Goal: Task Accomplishment & Management: Use online tool/utility

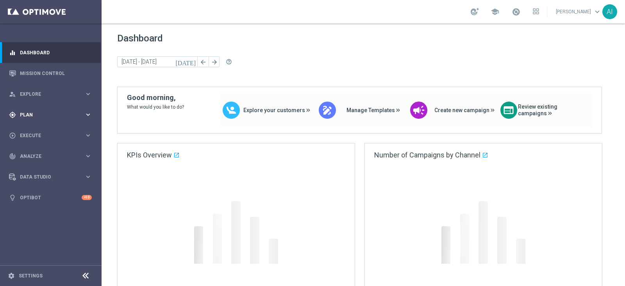
drag, startPoint x: 45, startPoint y: 114, endPoint x: 45, endPoint y: 120, distance: 5.1
click at [45, 114] on span "Plan" at bounding box center [52, 114] width 64 height 5
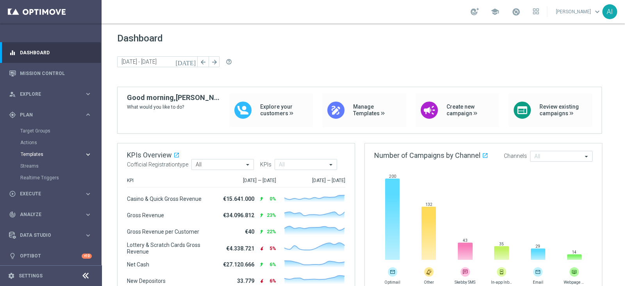
click at [49, 154] on span "Templates" at bounding box center [49, 154] width 56 height 5
click at [39, 163] on link "Optimail" at bounding box center [52, 166] width 57 height 6
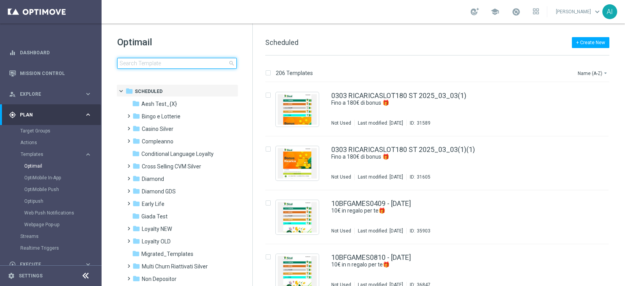
click at [180, 61] on input at bounding box center [177, 63] width 120 height 11
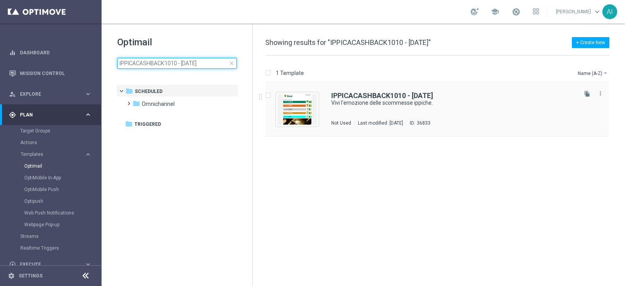
type input "IPPICACASHBACK1010 - [DATE]"
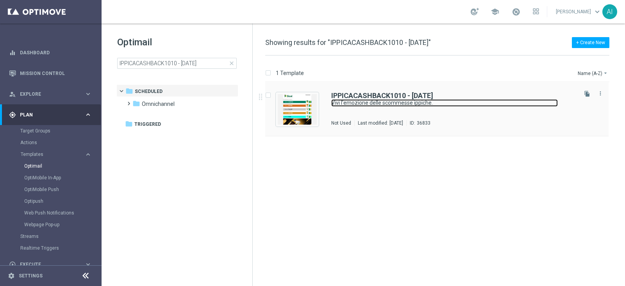
click at [481, 100] on link "Vivi l'emozione delle scommesse ippiche." at bounding box center [444, 102] width 227 height 7
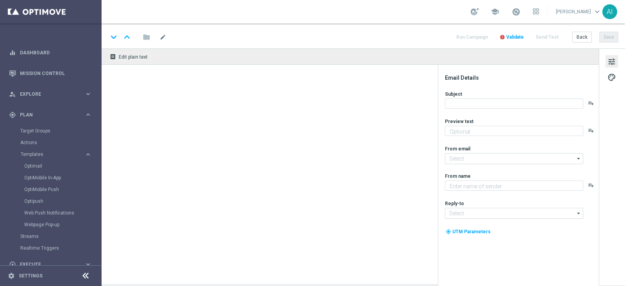
type textarea "Fino a 100€ di bonus."
type input "[EMAIL_ADDRESS][DOMAIN_NAME]"
type textarea "Sisal"
type input "[EMAIL_ADDRESS][DOMAIN_NAME]"
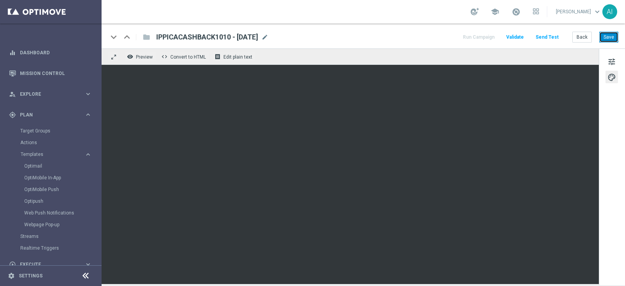
click at [603, 33] on button "Save" at bounding box center [608, 37] width 19 height 11
click at [36, 164] on link "Optimail" at bounding box center [52, 166] width 57 height 6
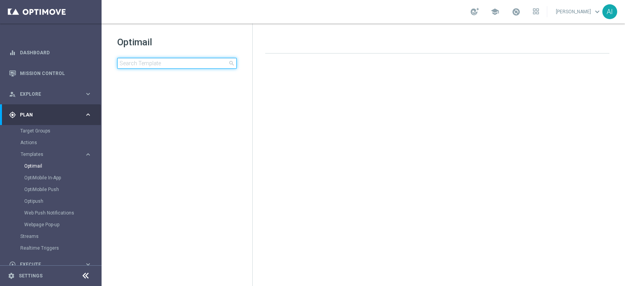
click at [166, 63] on input at bounding box center [177, 63] width 120 height 11
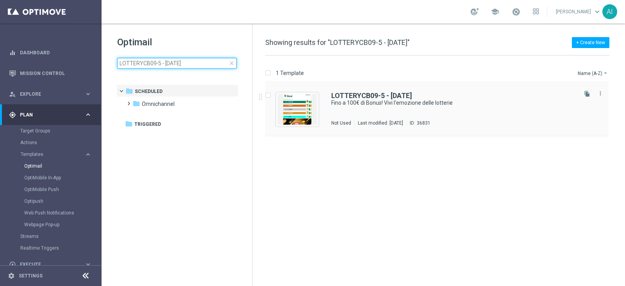
type input "LOTTERYCB09-5 - [DATE]"
click at [470, 97] on div "LOTTERYCB09-5 - [DATE]" at bounding box center [453, 95] width 244 height 7
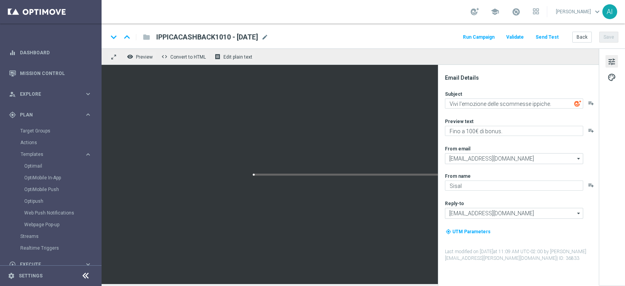
type textarea "Fino a 100€ di Bonus! Vivi l'emozione delle lotterie"
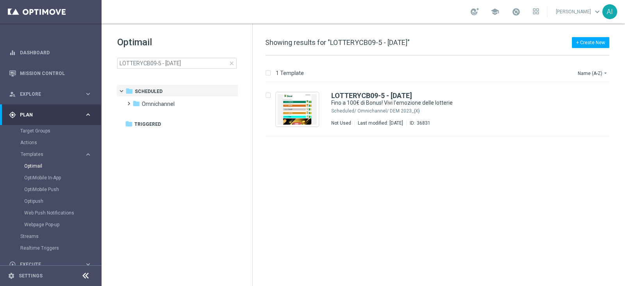
click at [232, 63] on span "close" at bounding box center [231, 63] width 6 height 6
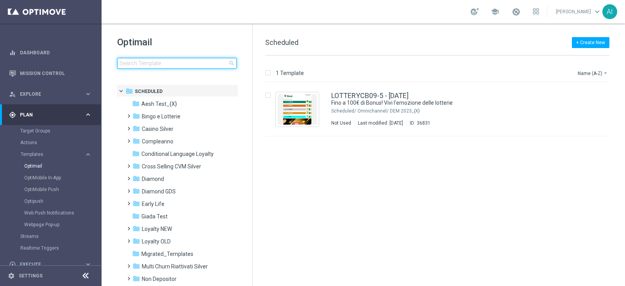
click at [185, 63] on input at bounding box center [177, 63] width 120 height 11
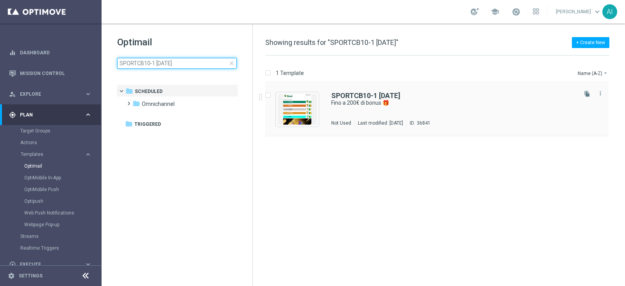
type input "SPORTCB10-1 [DATE]"
click at [500, 108] on div "SPORTCB10-1 [DATE] Fino a 200€ di bonus 🎁 Not Used Last modified: [DATE] ID: 36…" at bounding box center [453, 109] width 244 height 34
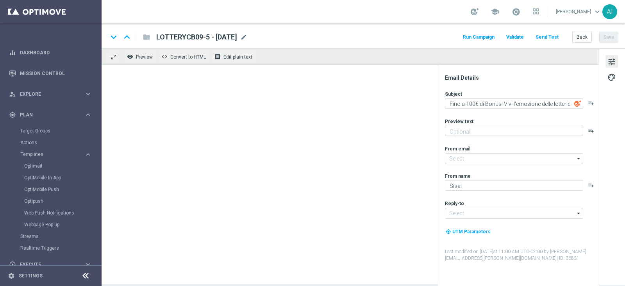
type textarea "Fino a 200€ di bonus 🎁"
type input "[EMAIL_ADDRESS][DOMAIN_NAME]"
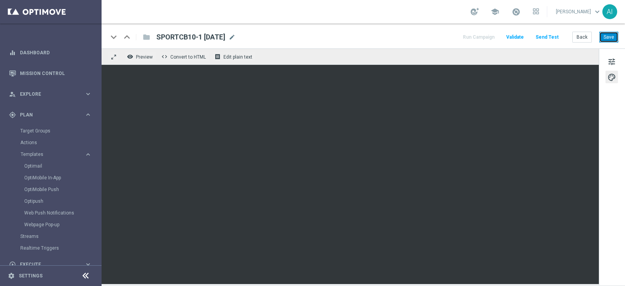
click at [608, 35] on button "Save" at bounding box center [608, 37] width 19 height 11
click at [35, 165] on link "Optimail" at bounding box center [52, 166] width 57 height 6
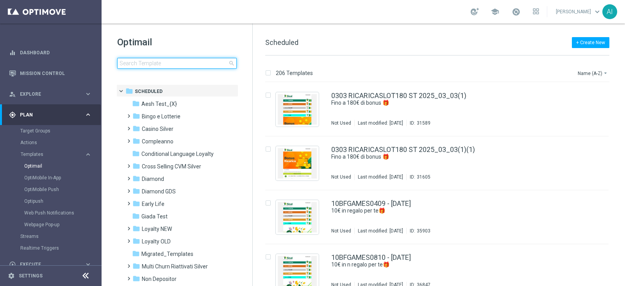
click at [180, 63] on input at bounding box center [177, 63] width 120 height 11
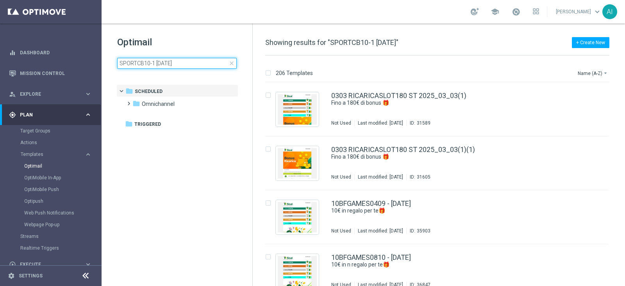
drag, startPoint x: 151, startPoint y: 62, endPoint x: 226, endPoint y: 9, distance: 92.4
click at [152, 62] on input "SPORTCB10-1 [DATE]" at bounding box center [177, 63] width 120 height 11
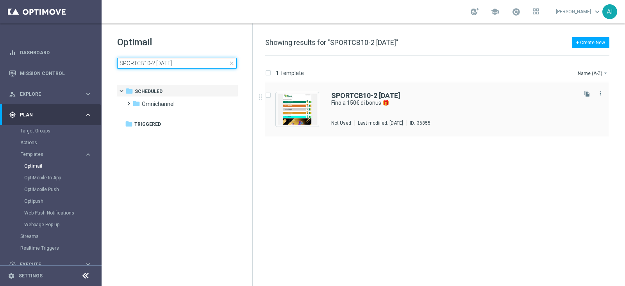
type input "SPORTCB10-2 [DATE]"
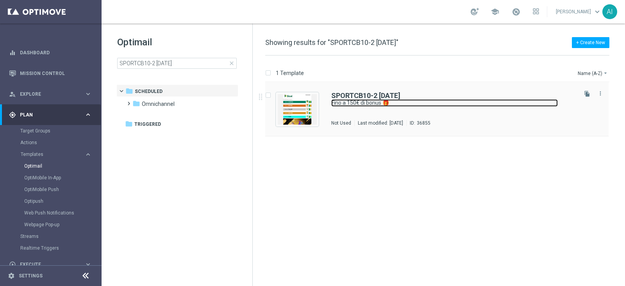
click at [461, 104] on link "Fino a 150€ di bonus 🎁" at bounding box center [444, 102] width 227 height 7
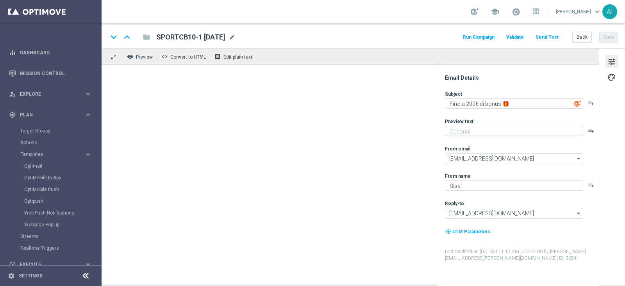
type textarea "Fino a 150€ di bonus 🎁"
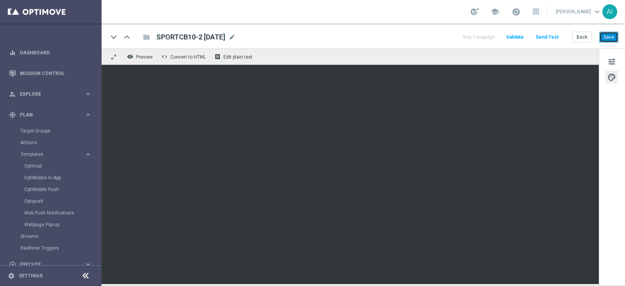
click at [615, 39] on button "Save" at bounding box center [608, 37] width 19 height 11
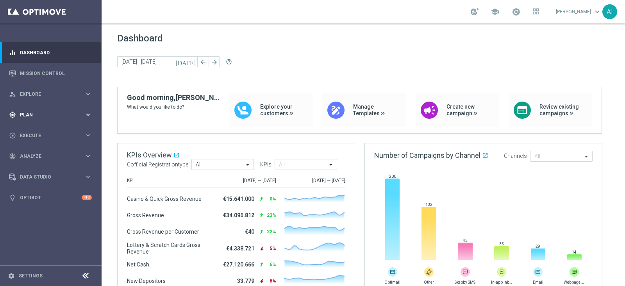
click at [40, 116] on span "Plan" at bounding box center [52, 114] width 64 height 5
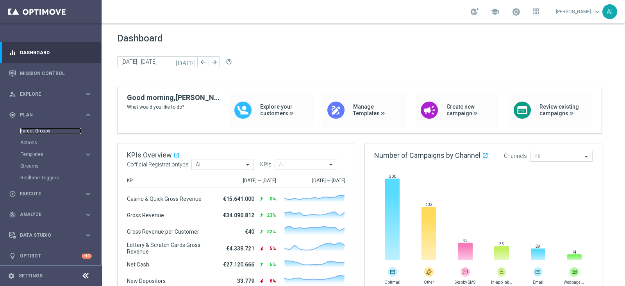
click at [52, 131] on link "Target Groups" at bounding box center [50, 131] width 61 height 6
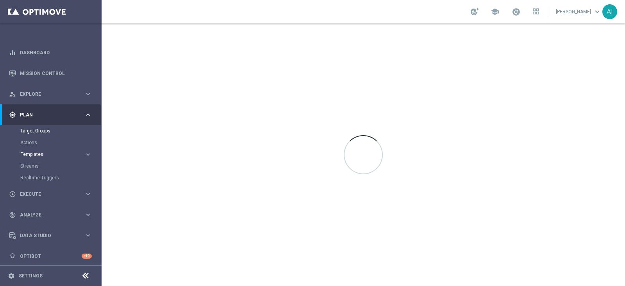
click at [41, 153] on span "Templates" at bounding box center [49, 154] width 56 height 5
click at [39, 164] on link "Optimail" at bounding box center [52, 166] width 57 height 6
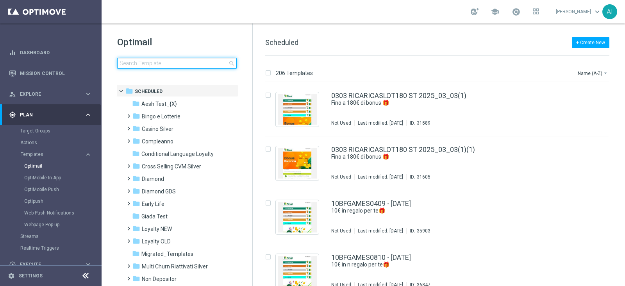
click at [160, 65] on input at bounding box center [177, 63] width 120 height 11
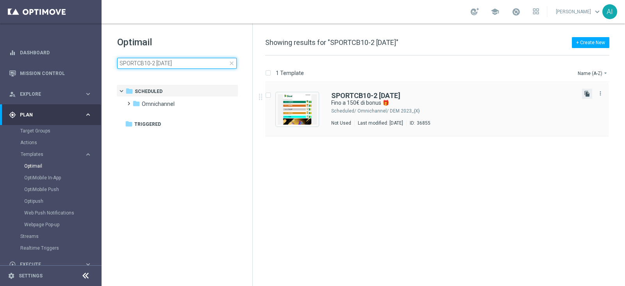
type input "SPORTCB10-2 [DATE]"
click at [584, 93] on icon "file_copy" at bounding box center [587, 94] width 6 height 6
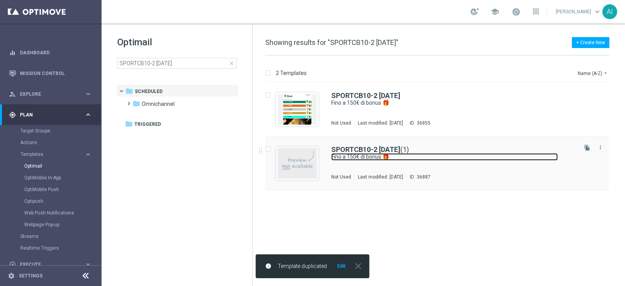
click at [425, 155] on link "Fino a 150€ di bonus 🎁" at bounding box center [444, 156] width 227 height 7
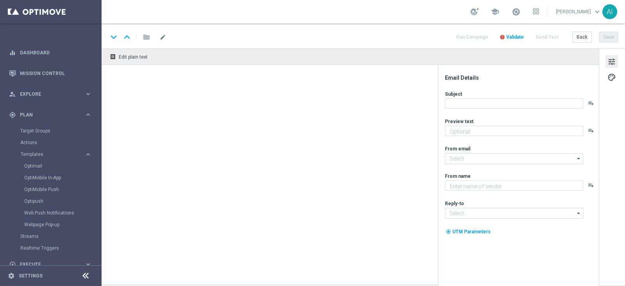
type input "SPORTCB10-2 10-10-2025(1)"
type input "[EMAIL_ADDRESS][DOMAIN_NAME]"
type textarea "Sisal"
type input "[EMAIL_ADDRESS][DOMAIN_NAME]"
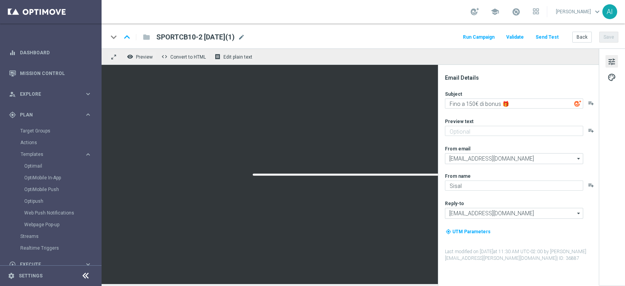
click at [207, 38] on span "SPORTCB10-2 10-10-2025(1)" at bounding box center [195, 36] width 79 height 9
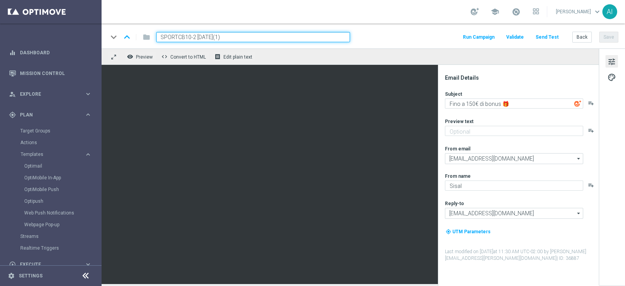
click at [193, 36] on input "SPORTCB10-2 10-10-2025(1)" at bounding box center [253, 37] width 194 height 10
type input "SPORTCB10-3 10-10-2025"
click at [610, 35] on button "Save" at bounding box center [608, 37] width 19 height 11
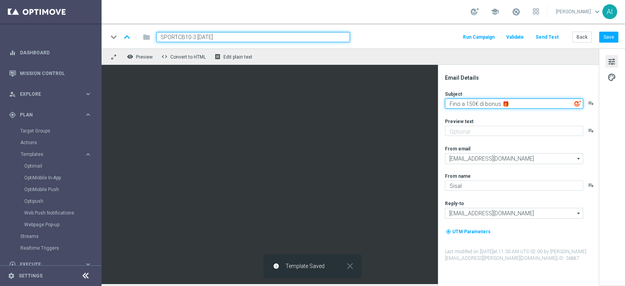
click at [472, 104] on textarea "Fino a 150€ di bonus 🎁" at bounding box center [514, 103] width 138 height 10
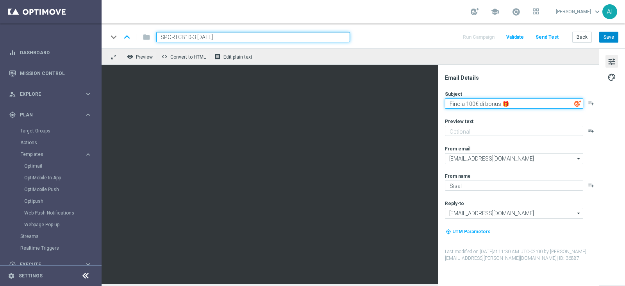
type textarea "Fino a 100€ di bonus 🎁"
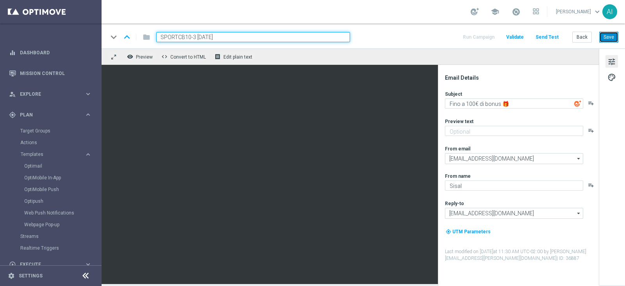
click at [608, 39] on button "Save" at bounding box center [608, 37] width 19 height 11
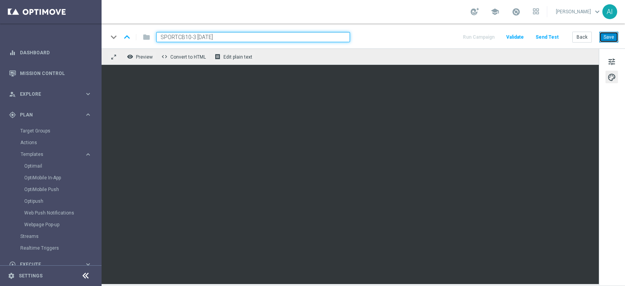
click at [617, 38] on button "Save" at bounding box center [608, 37] width 19 height 11
